Goal: Task Accomplishment & Management: Manage account settings

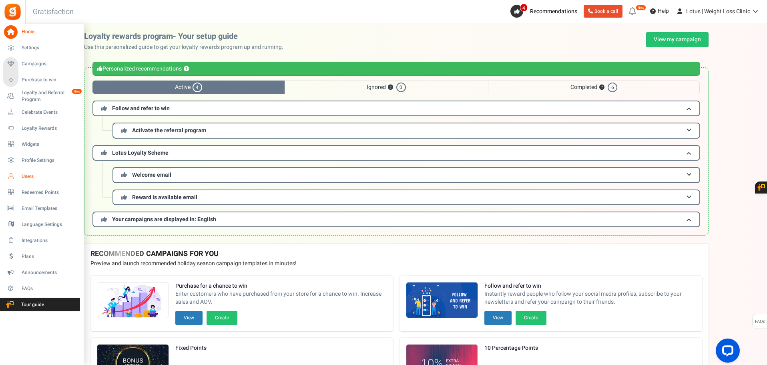
click at [27, 177] on span "Users" at bounding box center [50, 176] width 56 height 7
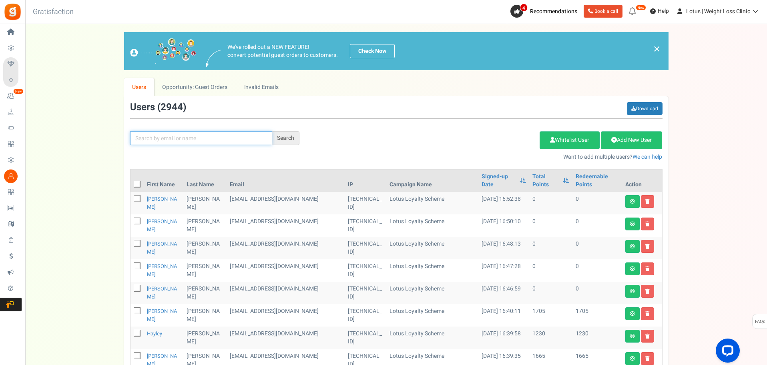
click at [156, 135] on input "text" at bounding box center [201, 138] width 142 height 14
type input "[PERSON_NAME]"
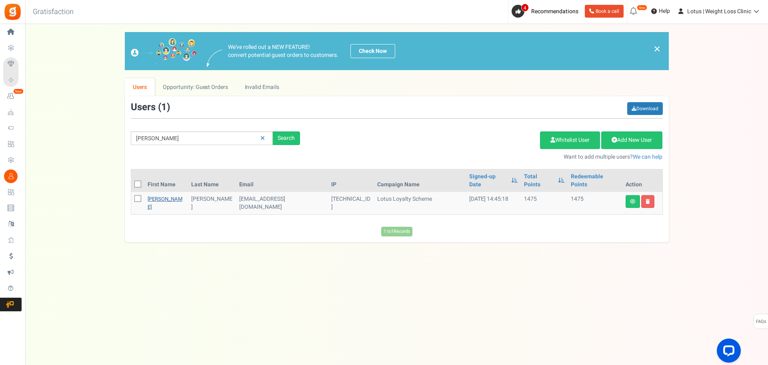
click at [158, 195] on link "[PERSON_NAME]" at bounding box center [165, 203] width 35 height 16
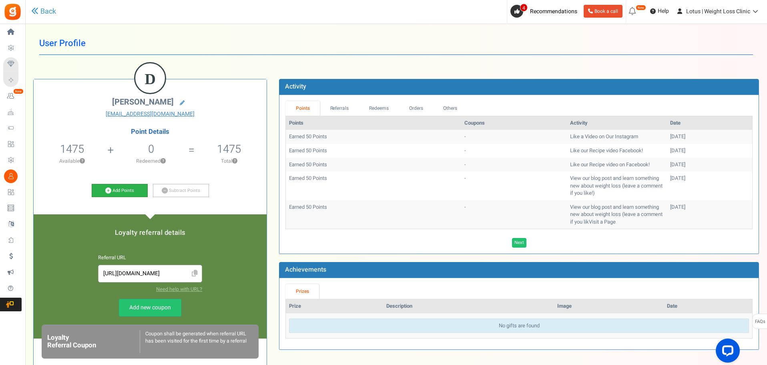
click at [125, 189] on link "Add Points" at bounding box center [120, 191] width 56 height 14
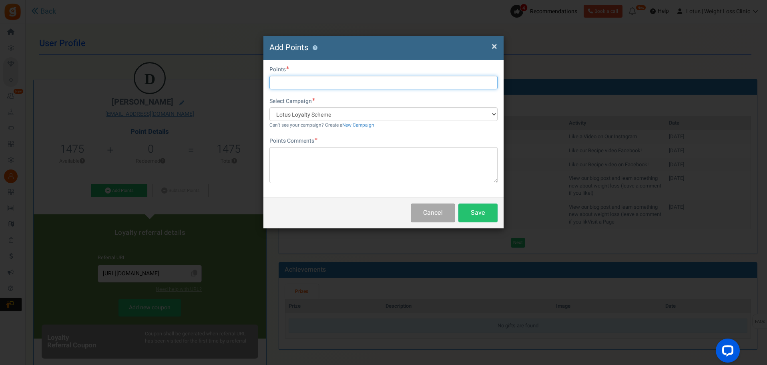
click at [307, 86] on input "text" at bounding box center [383, 83] width 228 height 14
type input "2000"
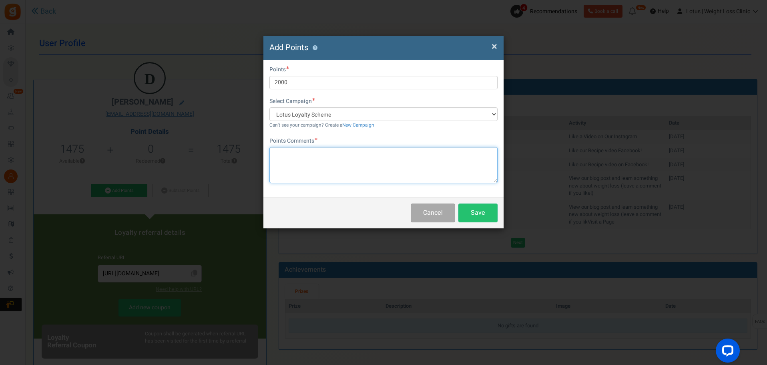
click at [302, 156] on textarea at bounding box center [383, 165] width 228 height 36
type textarea "GOG"
click at [481, 209] on button "Save" at bounding box center [477, 212] width 39 height 19
